Goal: Download file/media

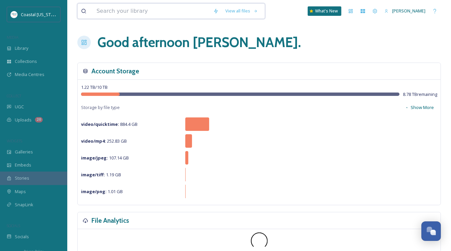
click at [111, 14] on input at bounding box center [151, 11] width 117 height 15
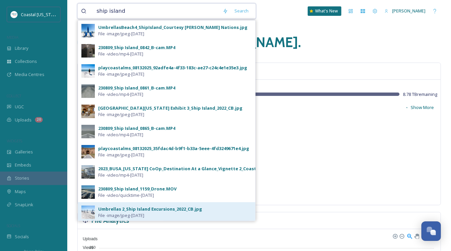
type input "ship island"
click at [135, 210] on div "Umbrellas 2_Ship Island Excursions_2022_CB.jpg" at bounding box center [150, 209] width 104 height 6
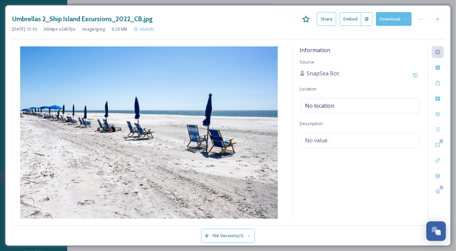
click at [406, 18] on icon at bounding box center [406, 19] width 4 height 4
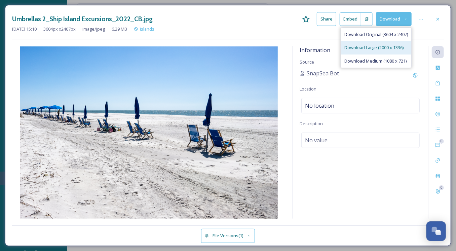
click at [370, 47] on span "Download Large (2000 x 1336)" at bounding box center [374, 47] width 59 height 6
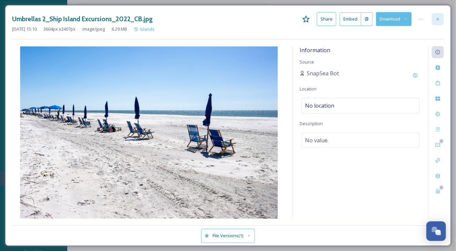
click at [437, 18] on icon at bounding box center [438, 18] width 3 height 3
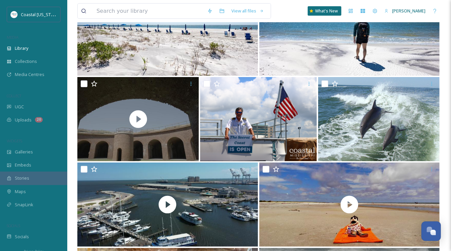
scroll to position [2323, 0]
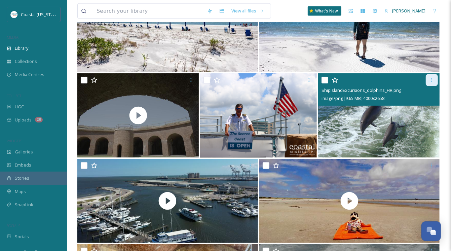
click at [432, 81] on icon at bounding box center [431, 79] width 5 height 5
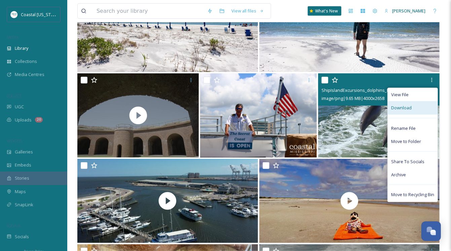
click at [402, 108] on span "Download" at bounding box center [401, 108] width 21 height 6
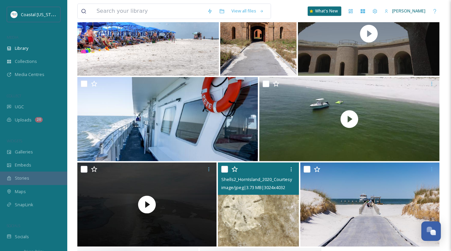
scroll to position [2760, 0]
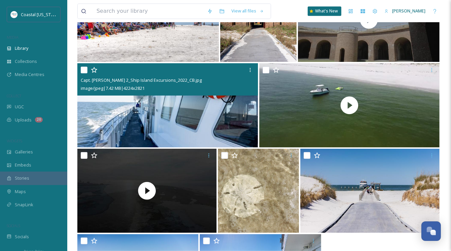
click at [179, 110] on img at bounding box center [167, 105] width 181 height 84
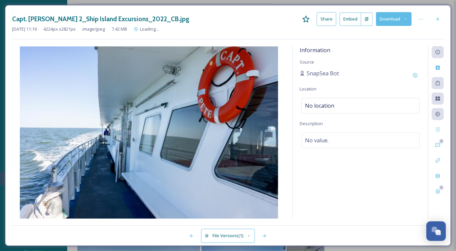
click at [405, 19] on icon at bounding box center [406, 19] width 2 height 1
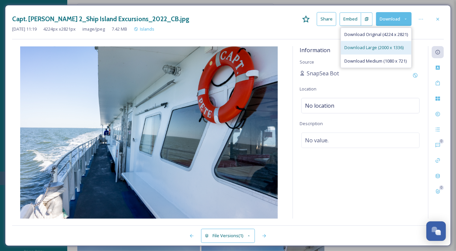
click at [357, 46] on span "Download Large (2000 x 1336)" at bounding box center [374, 47] width 59 height 6
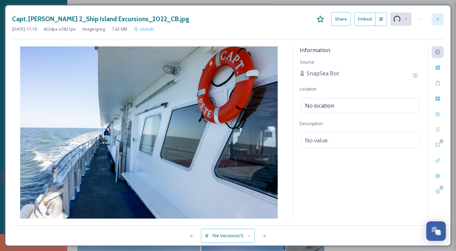
click at [357, 47] on div "Information Source SnapSea Bot Location No location Description No value." at bounding box center [360, 132] width 135 height 173
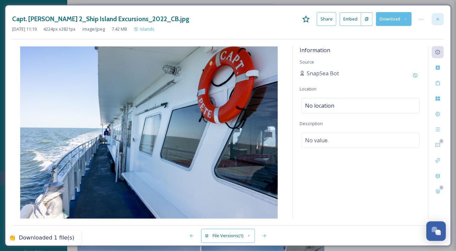
click at [438, 20] on icon at bounding box center [437, 18] width 5 height 5
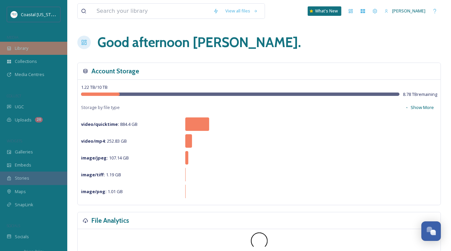
click at [20, 49] on span "Library" at bounding box center [21, 48] width 13 height 6
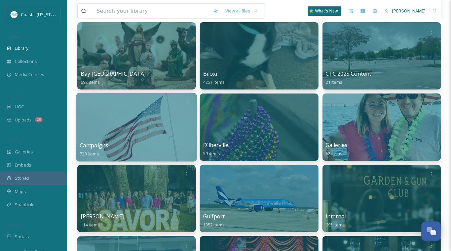
scroll to position [135, 0]
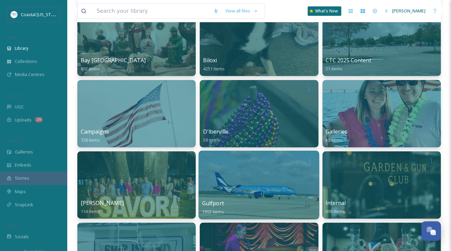
click at [239, 191] on div at bounding box center [259, 185] width 121 height 69
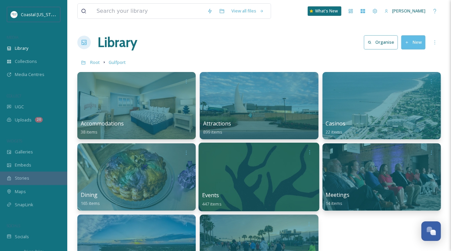
click at [247, 183] on div at bounding box center [259, 177] width 121 height 69
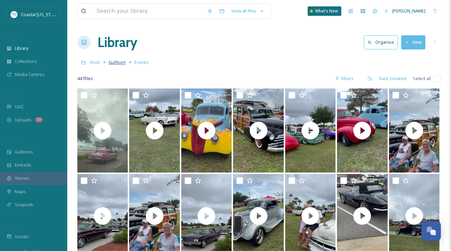
click at [118, 63] on span "Gulfport" at bounding box center [117, 62] width 17 height 6
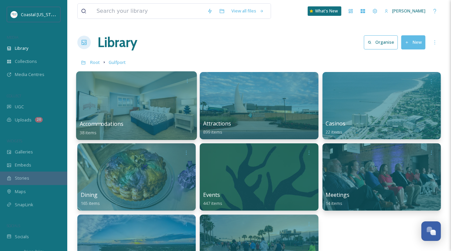
click at [136, 111] on div at bounding box center [136, 105] width 121 height 69
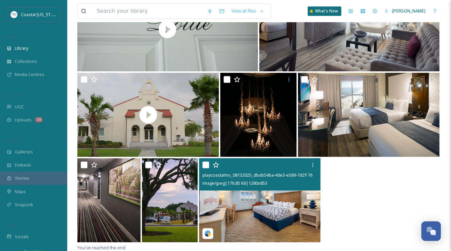
scroll to position [1213, 0]
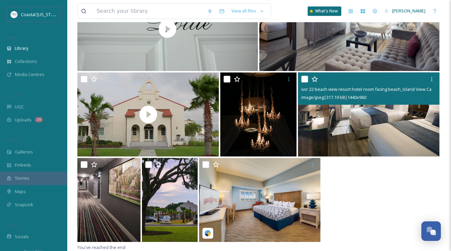
click at [360, 120] on img at bounding box center [369, 114] width 142 height 84
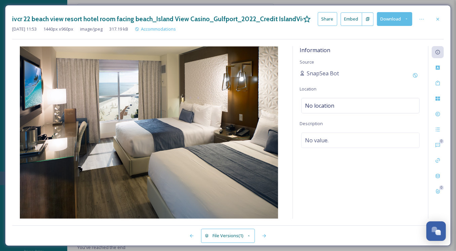
click at [406, 18] on icon at bounding box center [407, 19] width 4 height 4
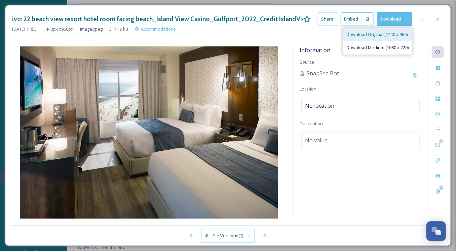
click at [374, 34] on span "Download Original (1440 x 960)" at bounding box center [377, 34] width 61 height 6
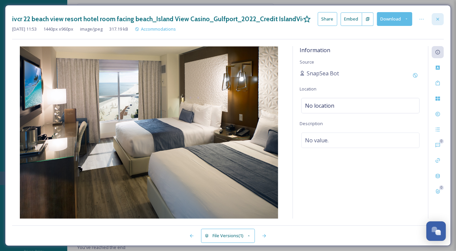
click at [440, 19] on icon at bounding box center [437, 18] width 5 height 5
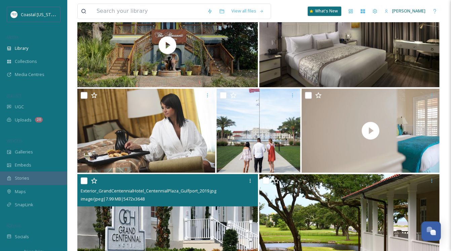
scroll to position [827, 0]
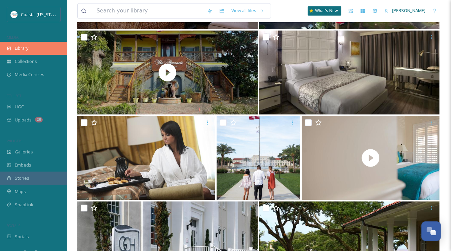
click at [20, 47] on span "Library" at bounding box center [21, 48] width 13 height 6
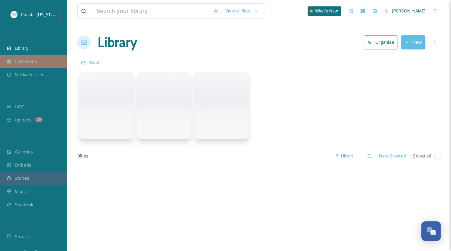
click at [24, 60] on span "Collections" at bounding box center [26, 61] width 22 height 6
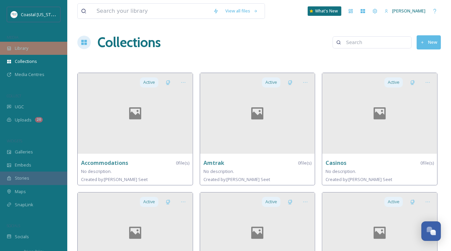
click at [27, 48] on span "Library" at bounding box center [21, 48] width 13 height 6
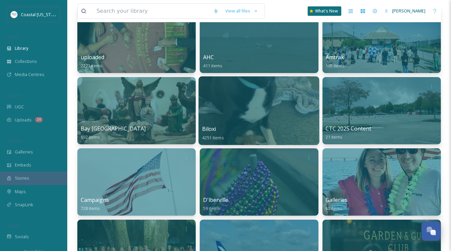
scroll to position [67, 0]
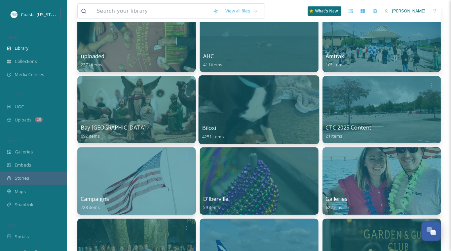
click at [255, 119] on div at bounding box center [259, 109] width 121 height 69
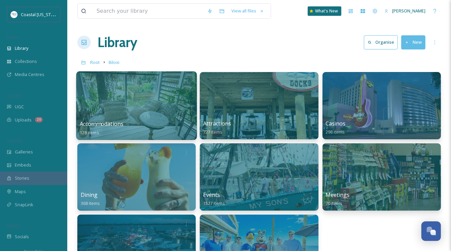
click at [153, 122] on div "Accommodations 128 items" at bounding box center [137, 128] width 114 height 17
click at [139, 114] on div at bounding box center [136, 105] width 121 height 69
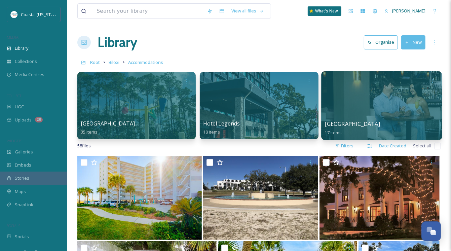
click at [380, 103] on div at bounding box center [381, 105] width 121 height 69
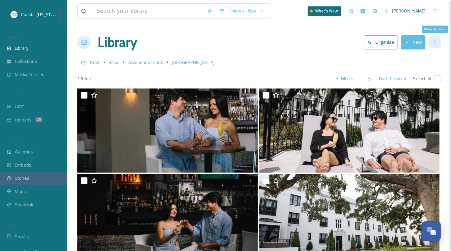
click at [432, 42] on icon at bounding box center [434, 42] width 5 height 5
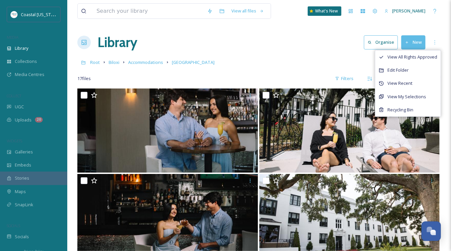
click at [312, 44] on div "Library Organise New View All Rights Approved Edit Folder View Recent View My S…" at bounding box center [259, 42] width 364 height 20
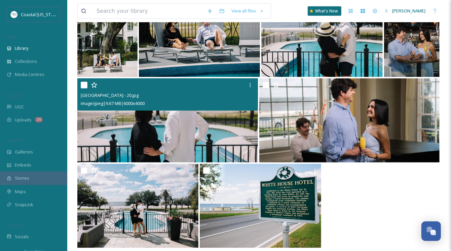
scroll to position [444, 0]
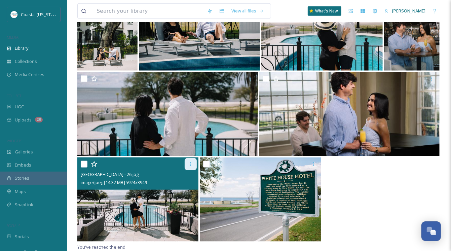
click at [192, 165] on icon at bounding box center [190, 163] width 5 height 5
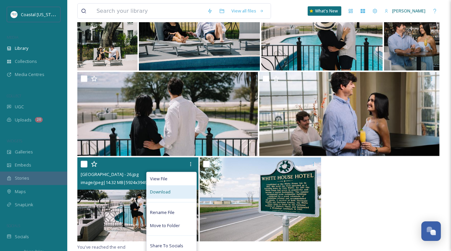
click at [162, 194] on span "Download" at bounding box center [160, 192] width 21 height 6
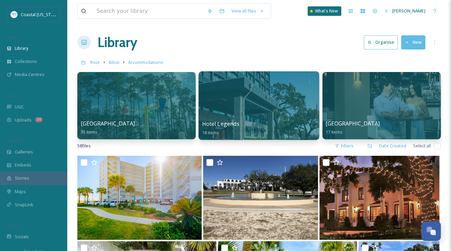
click at [245, 119] on div at bounding box center [259, 105] width 121 height 69
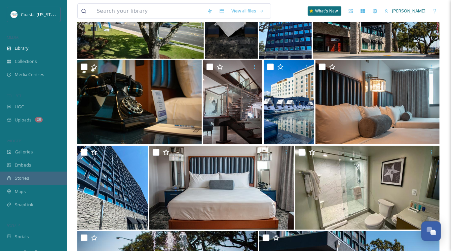
scroll to position [190, 0]
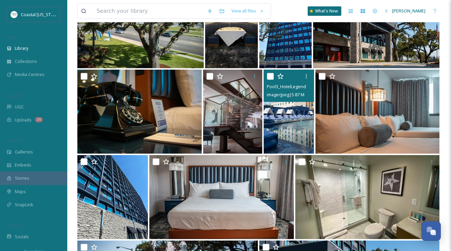
click at [283, 113] on img at bounding box center [289, 112] width 50 height 84
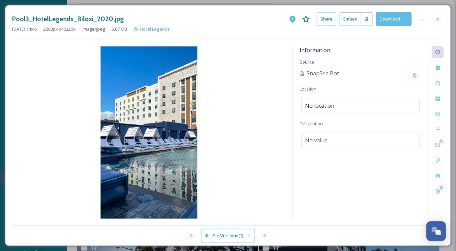
click at [406, 17] on icon at bounding box center [406, 19] width 4 height 4
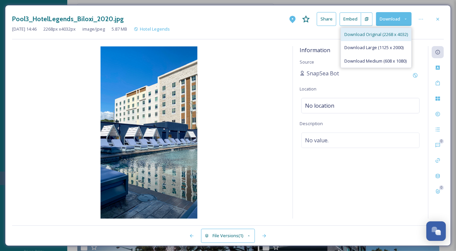
click at [373, 33] on span "Download Original (2268 x 4032)" at bounding box center [377, 34] width 64 height 6
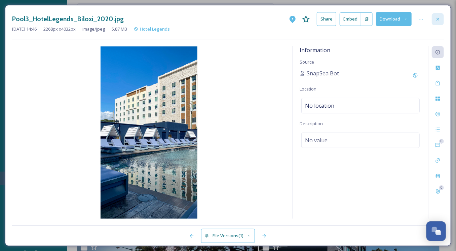
click at [438, 18] on icon at bounding box center [438, 18] width 3 height 3
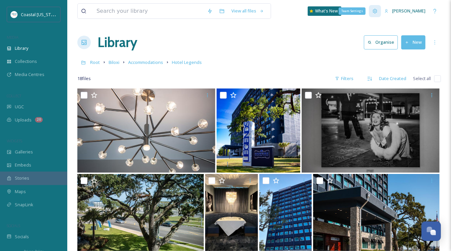
click at [377, 12] on icon at bounding box center [375, 11] width 4 height 4
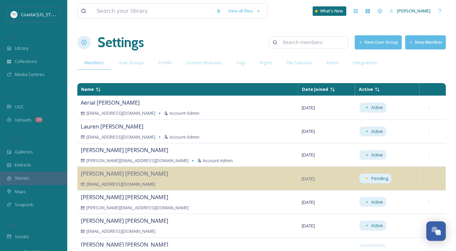
click at [379, 43] on button "New User Group" at bounding box center [378, 42] width 47 height 14
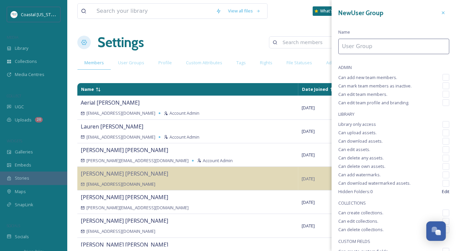
click at [372, 49] on input at bounding box center [393, 46] width 111 height 15
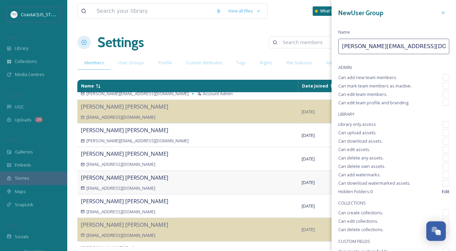
scroll to position [88, 0]
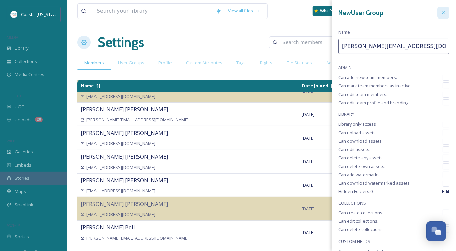
type input "[PERSON_NAME][EMAIL_ADDRESS][DOMAIN_NAME]"
click at [441, 12] on icon at bounding box center [443, 12] width 5 height 5
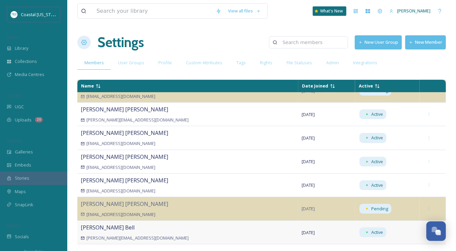
click at [182, 235] on div "[PERSON_NAME][EMAIL_ADDRESS][DOMAIN_NAME]" at bounding box center [188, 238] width 214 height 6
click at [427, 231] on icon at bounding box center [429, 232] width 4 height 4
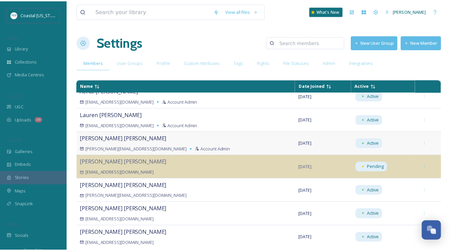
scroll to position [0, 0]
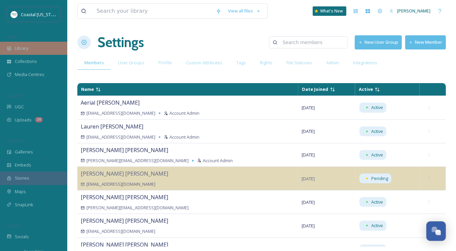
click at [22, 50] on span "Library" at bounding box center [21, 48] width 13 height 6
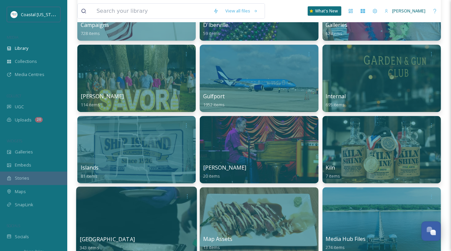
scroll to position [236, 0]
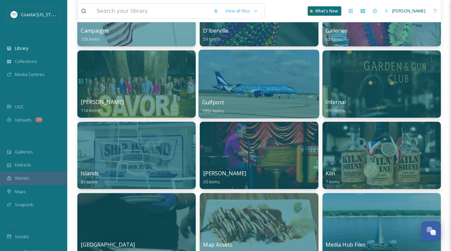
click at [259, 75] on div at bounding box center [259, 84] width 121 height 69
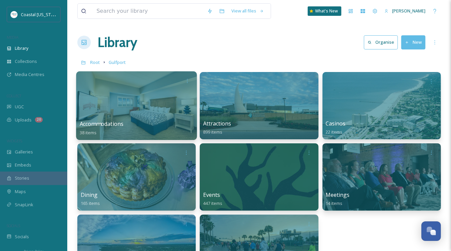
click at [121, 121] on span "Accommodations" at bounding box center [102, 123] width 44 height 7
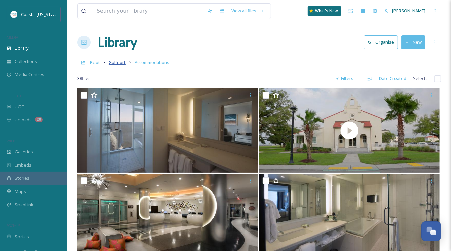
click at [115, 62] on span "Gulfport" at bounding box center [117, 62] width 17 height 6
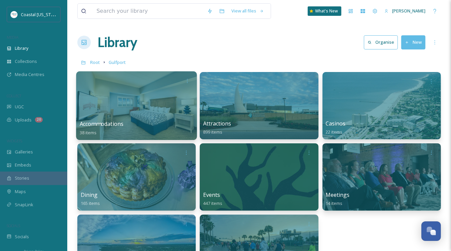
click at [130, 117] on div at bounding box center [136, 105] width 121 height 69
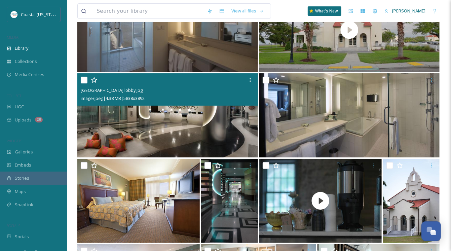
scroll to position [101, 0]
